Goal: Information Seeking & Learning: Learn about a topic

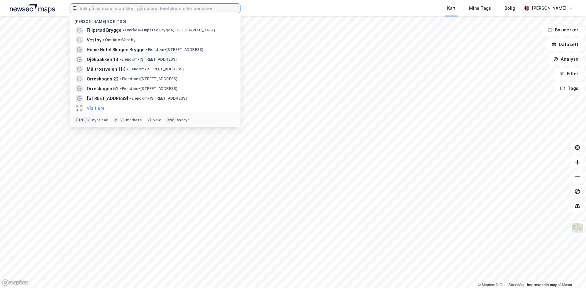
click at [92, 5] on input at bounding box center [158, 8] width 163 height 9
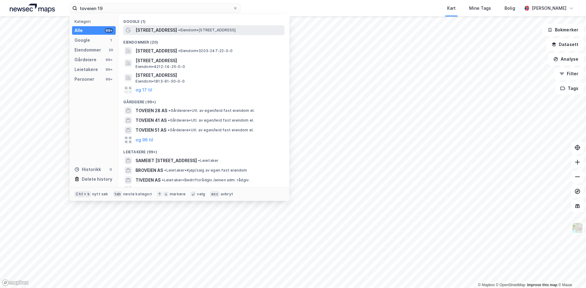
click at [150, 31] on span "[STREET_ADDRESS]" at bounding box center [155, 30] width 41 height 7
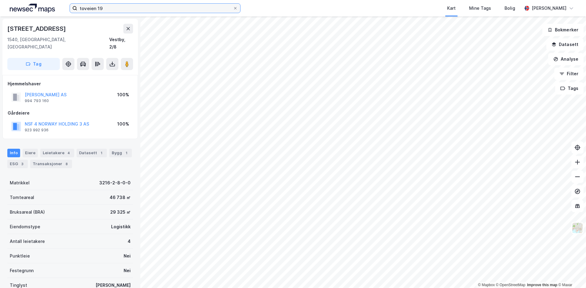
click at [108, 9] on input "toveien 19" at bounding box center [155, 8] width 156 height 9
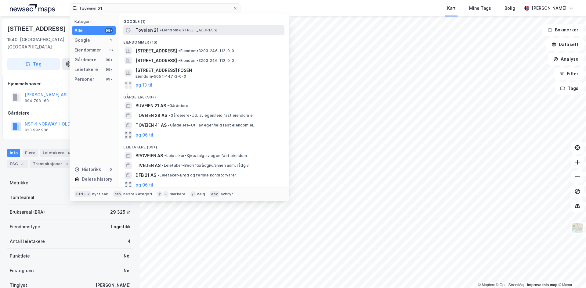
click at [176, 30] on span "• Eiendom • [STREET_ADDRESS]" at bounding box center [188, 30] width 57 height 5
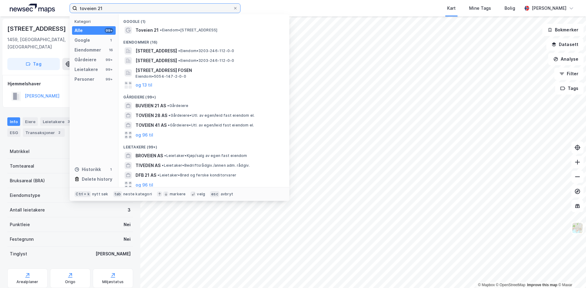
click at [106, 9] on input "toveien 21" at bounding box center [155, 8] width 156 height 9
click at [122, 7] on input "toveien 21" at bounding box center [155, 8] width 156 height 9
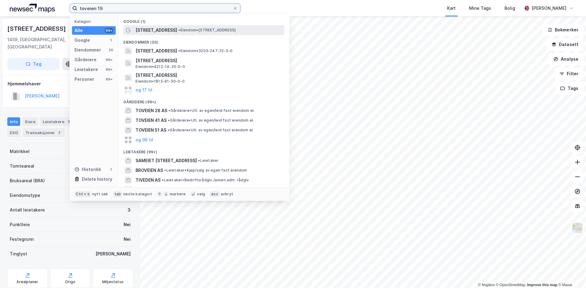
type input "toveien 19"
click at [178, 28] on span "•" at bounding box center [179, 30] width 2 height 5
